Goal: Transaction & Acquisition: Purchase product/service

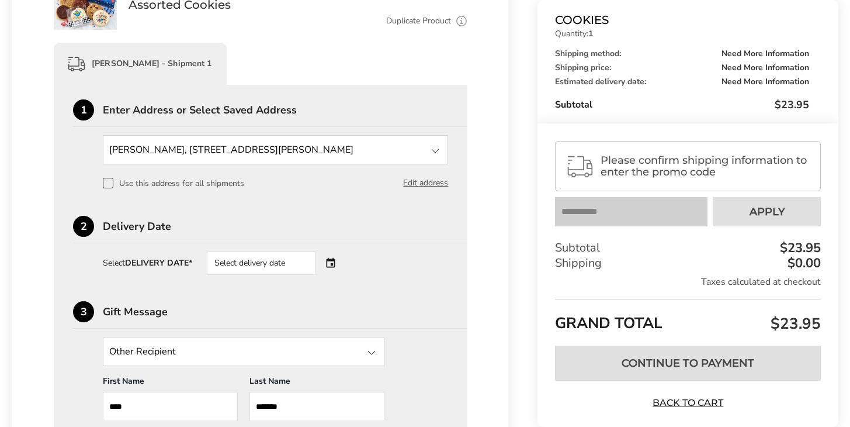
scroll to position [318, 0]
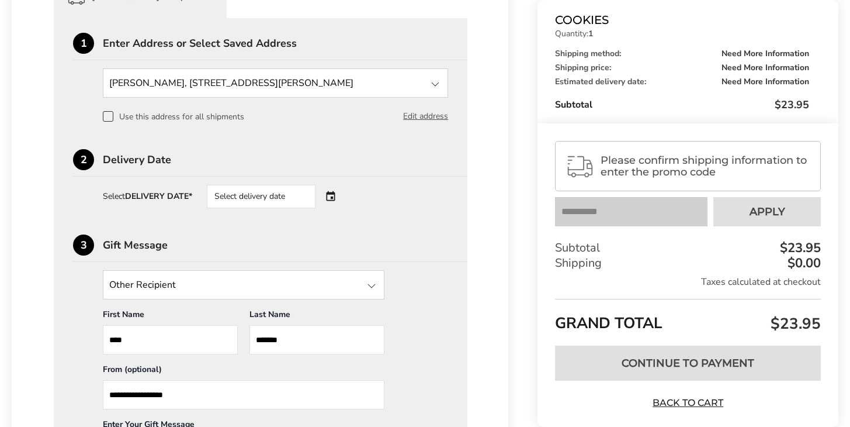
click at [337, 198] on div "Select delivery date" at bounding box center [277, 196] width 141 height 23
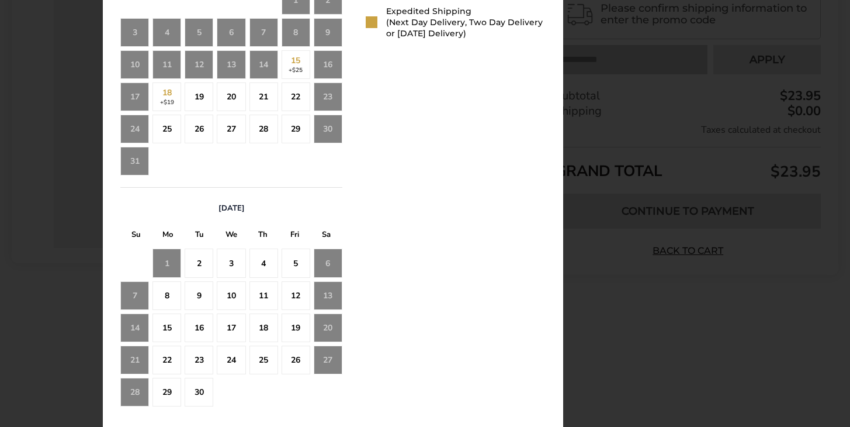
scroll to position [637, 0]
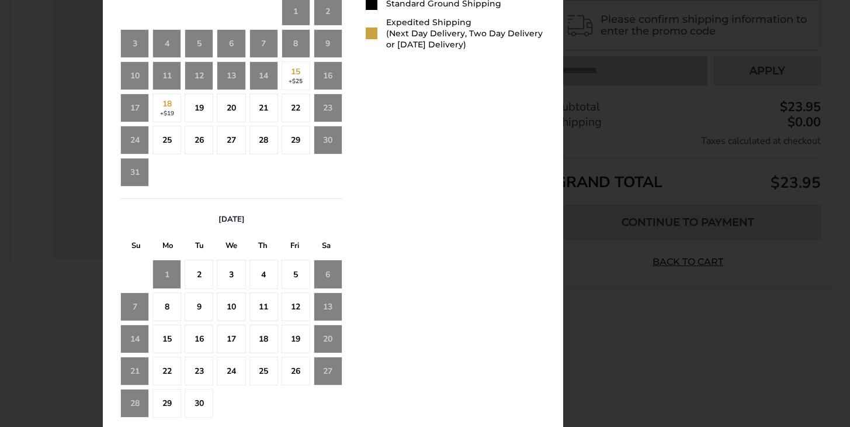
click at [563, 295] on div "Delivery Date [DATE] S M T W T F S 27 28 29 30 31 1 2 3 4 5 6 7 8 9 10 11 12 13…" at bounding box center [333, 168] width 461 height 558
